Goal: Entertainment & Leisure: Consume media (video, audio)

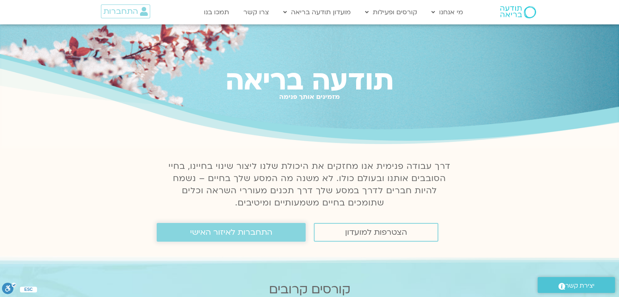
click at [265, 235] on span "התחברות לאיזור האישי" at bounding box center [231, 232] width 82 height 9
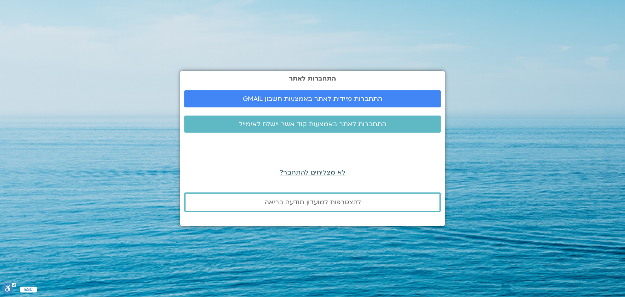
click at [314, 173] on span "לא מצליחים להתחבר?" at bounding box center [312, 172] width 66 height 9
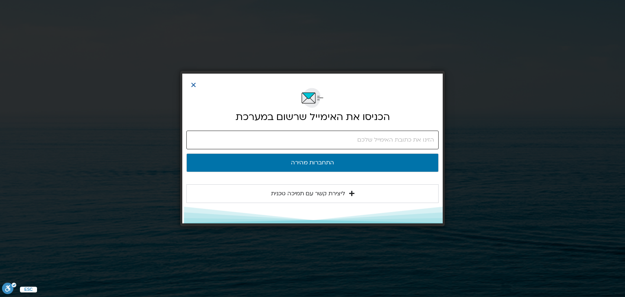
click at [331, 136] on input "email" at bounding box center [312, 140] width 252 height 19
type input "mhaskelp@gmail.com"
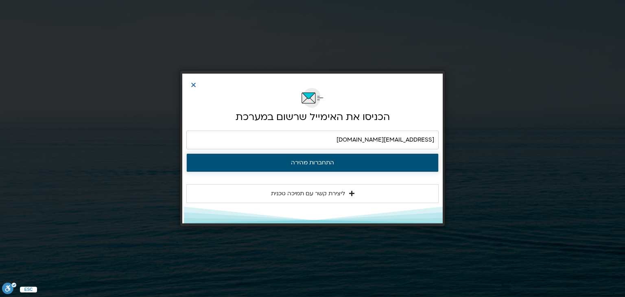
click at [316, 160] on button "התחברות מהירה" at bounding box center [312, 162] width 252 height 19
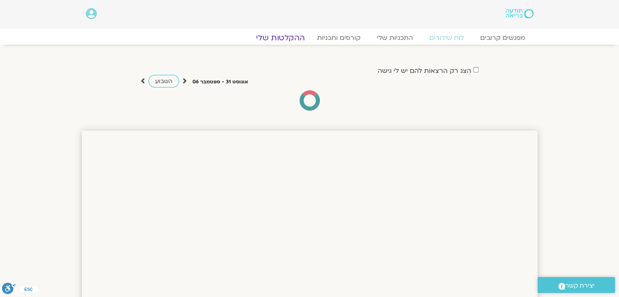
click at [291, 35] on link "ההקלטות שלי" at bounding box center [280, 38] width 68 height 10
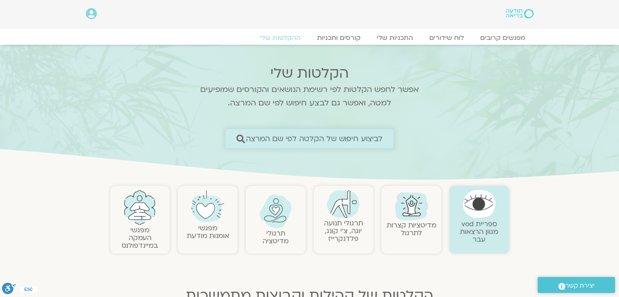
click at [278, 137] on span "לביצוע חיפוש של הקלטה לפי שם המרצה" at bounding box center [314, 138] width 137 height 9
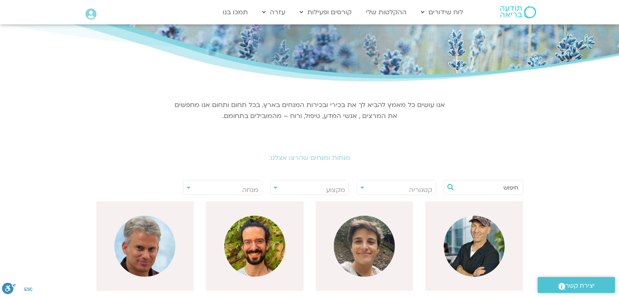
scroll to position [163, 0]
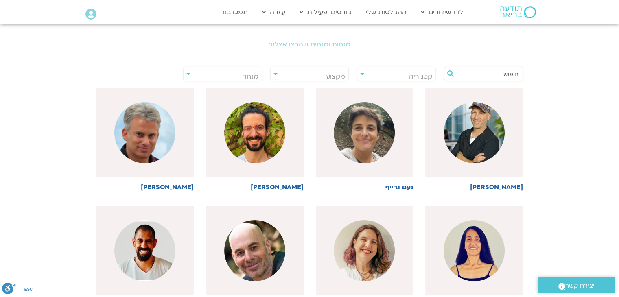
click at [255, 74] on span "מנחה" at bounding box center [250, 76] width 16 height 9
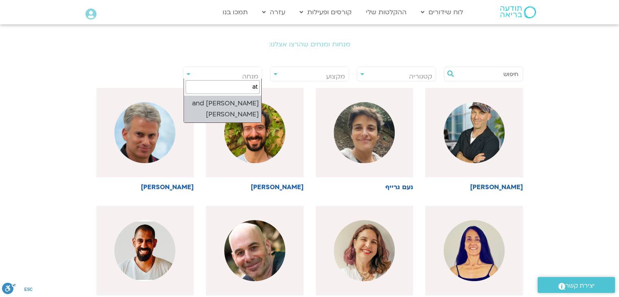
type input "a"
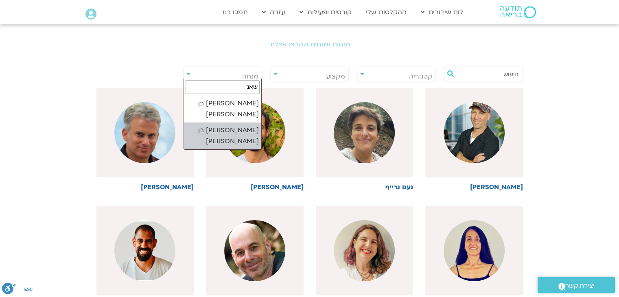
type input "שאנ"
select select "****"
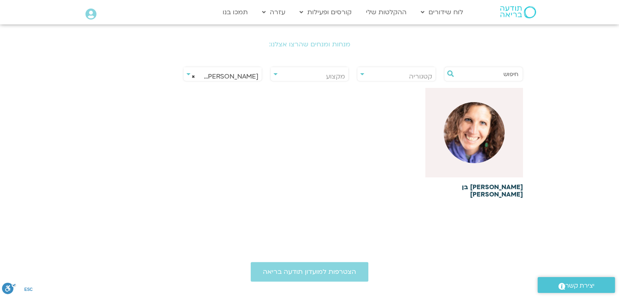
click at [477, 141] on img at bounding box center [473, 132] width 61 height 61
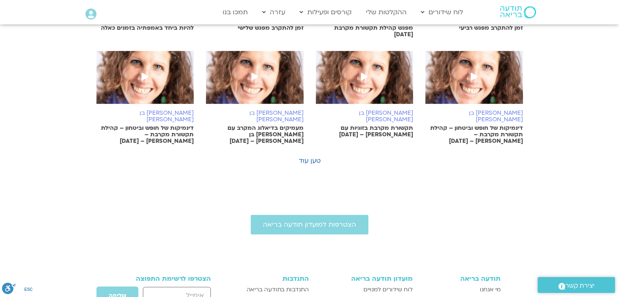
scroll to position [569, 0]
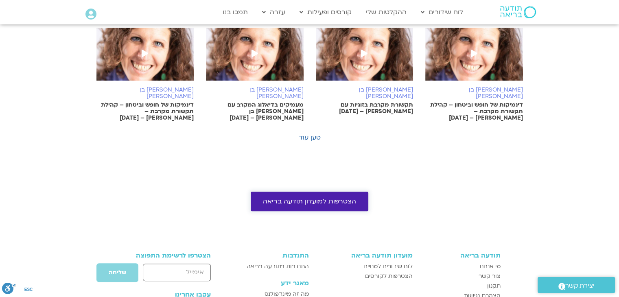
click at [304, 198] on span "הצטרפות למועדון תודעה בריאה" at bounding box center [309, 201] width 93 height 7
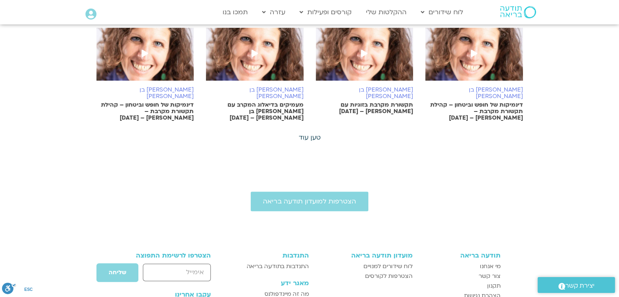
click at [310, 133] on link "טען עוד" at bounding box center [310, 137] width 22 height 9
click at [306, 133] on link "טען עוד" at bounding box center [310, 137] width 22 height 9
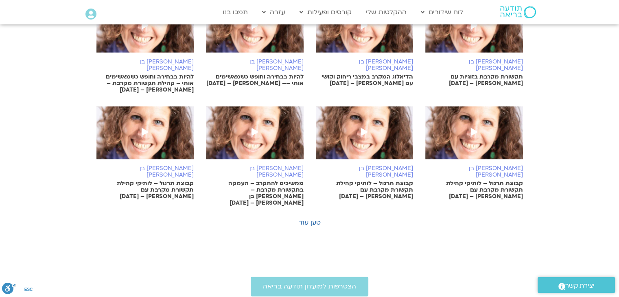
scroll to position [936, 0]
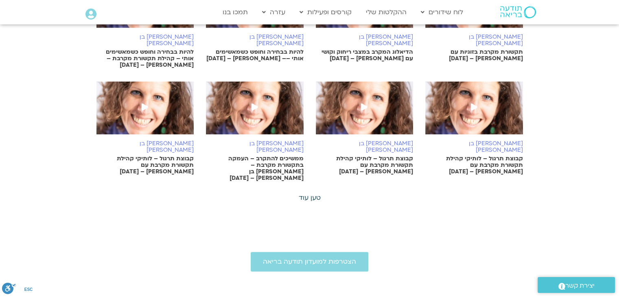
click at [308, 193] on link "טען עוד" at bounding box center [310, 197] width 22 height 9
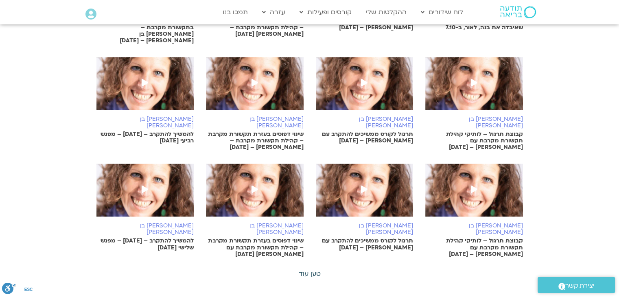
scroll to position [1342, 0]
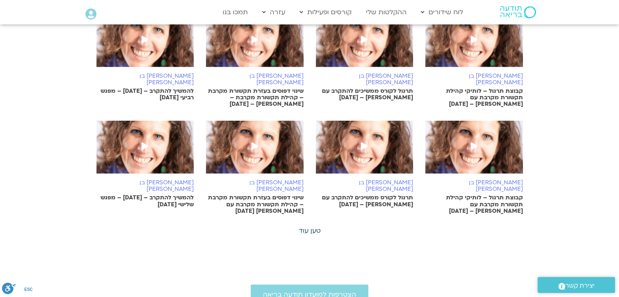
click at [309, 226] on link "טען עוד" at bounding box center [310, 230] width 22 height 9
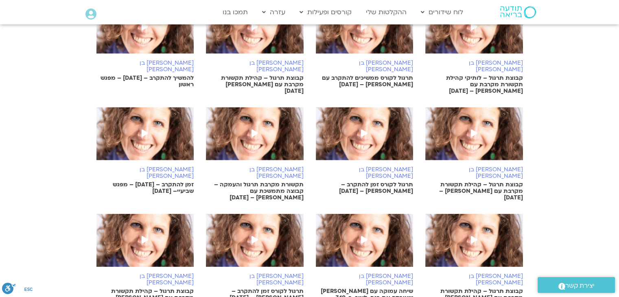
scroll to position [1668, 0]
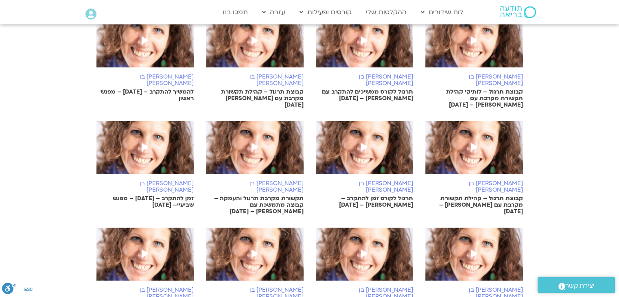
click at [277, 228] on img at bounding box center [255, 258] width 98 height 61
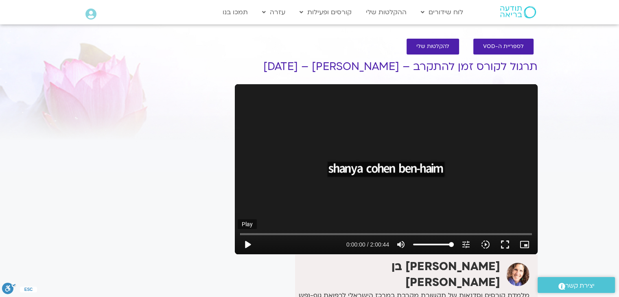
click at [251, 245] on button "play_arrow" at bounding box center [248, 245] width 20 height 20
click at [264, 235] on input "Seek" at bounding box center [386, 233] width 292 height 5
click at [250, 246] on button "pause" at bounding box center [248, 245] width 20 height 20
type input "542.376812"
